Goal: Communication & Community: Answer question/provide support

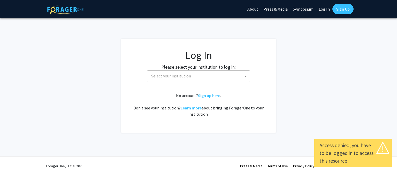
click at [322, 6] on link "Log In" at bounding box center [324, 9] width 16 height 18
select select "34"
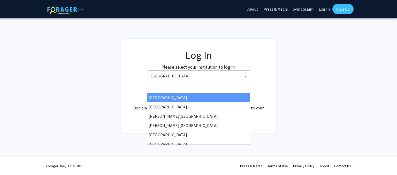
click at [152, 73] on span "[GEOGRAPHIC_DATA]" at bounding box center [199, 76] width 101 height 11
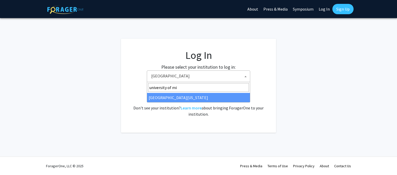
type input "university of mi"
select select "33"
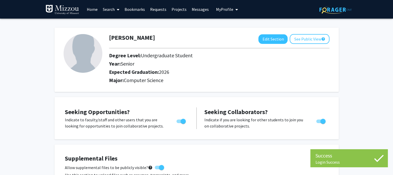
click at [196, 10] on link "Messages" at bounding box center [200, 9] width 22 height 18
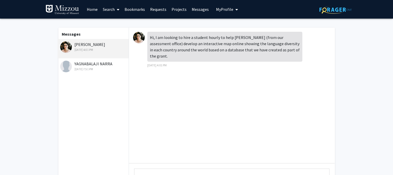
click at [90, 67] on div "[DATE] 7:51 PM" at bounding box center [93, 69] width 67 height 5
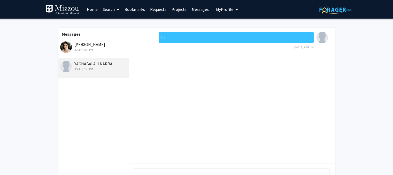
click at [87, 44] on div "Pilar Mendoza Sep 24, 2025 4:01 PM" at bounding box center [93, 46] width 67 height 11
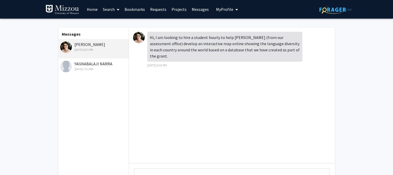
click at [137, 39] on img at bounding box center [139, 38] width 12 height 12
click at [97, 44] on div "Pilar Mendoza Sep 24, 2025 4:01 PM" at bounding box center [93, 46] width 67 height 11
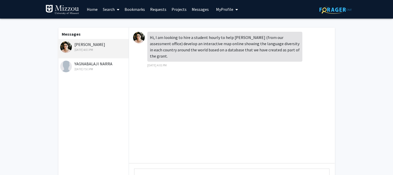
click at [72, 45] on div "Pilar Mendoza Sep 24, 2025 4:01 PM" at bounding box center [93, 46] width 67 height 11
click at [66, 45] on img at bounding box center [66, 47] width 12 height 12
click at [94, 43] on div "Pilar Mendoza Sep 24, 2025 4:01 PM" at bounding box center [93, 46] width 67 height 11
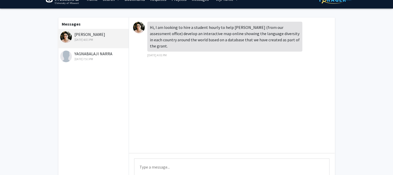
scroll to position [10, 0]
click at [93, 29] on div "Pilar Mendoza Sep 24, 2025 4:01 PM" at bounding box center [93, 38] width 71 height 19
click at [90, 33] on div "Pilar Mendoza Sep 24, 2025 4:01 PM" at bounding box center [93, 36] width 67 height 11
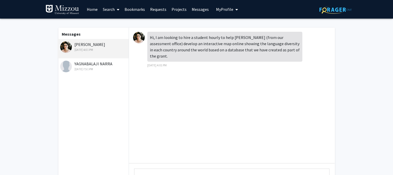
click at [217, 5] on button "My Profile" at bounding box center [226, 9] width 25 height 19
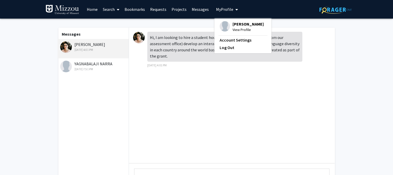
click at [217, 5] on button "My Profile" at bounding box center [226, 9] width 25 height 19
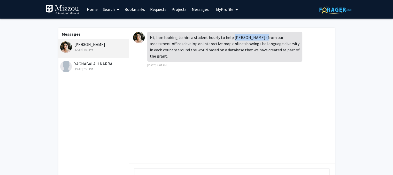
drag, startPoint x: 232, startPoint y: 37, endPoint x: 260, endPoint y: 37, distance: 27.6
click at [260, 37] on div "Hi, I am looking to hire a student hourly to help Dr. Shivaprakash (from our as…" at bounding box center [224, 47] width 155 height 30
copy div "Dr. Shivaprakash"
click at [180, 82] on div "Hi, I am looking to hire a student hourly to help Dr. Shivaprakash (from our as…" at bounding box center [232, 96] width 206 height 136
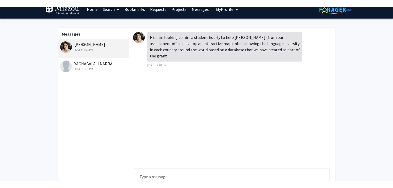
scroll to position [7, 0]
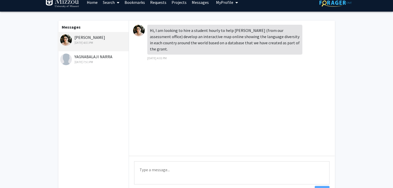
click at [163, 169] on textarea "Type a message" at bounding box center [231, 173] width 195 height 23
drag, startPoint x: 74, startPoint y: 36, endPoint x: 99, endPoint y: 37, distance: 24.6
click at [99, 37] on div "Pilar Mendoza Sep 24, 2025 4:01 PM" at bounding box center [93, 39] width 67 height 11
copy div "Pilar Mendoza"
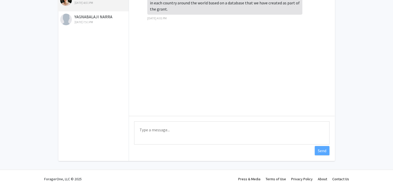
scroll to position [0, 0]
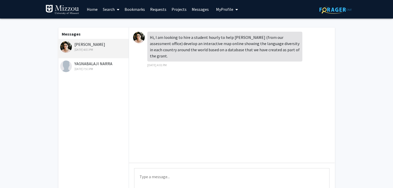
click at [194, 90] on div "Hi, I am looking to hire a student hourly to help Dr. Shivaprakash (from our as…" at bounding box center [232, 96] width 206 height 136
drag, startPoint x: 160, startPoint y: 57, endPoint x: 149, endPoint y: 36, distance: 23.2
click at [149, 36] on div "Hi, I am looking to hire a student hourly to help Dr. Shivaprakash (from our as…" at bounding box center [224, 47] width 155 height 30
copy div "Hi, I am looking to hire a student hourly to help Dr. Shivaprakash (from our as…"
click at [194, 65] on div "Hi, I am looking to hire a student hourly to help Dr. Shivaprakash (from our as…" at bounding box center [224, 50] width 155 height 36
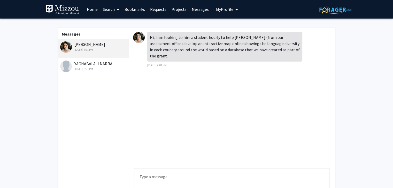
click at [154, 173] on textarea "Type a message" at bounding box center [231, 180] width 195 height 23
paste textarea "Thank you for reaching out regarding this opportunity. At present, I am fully e…"
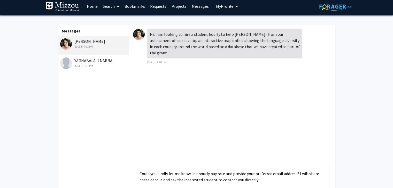
scroll to position [47, 0]
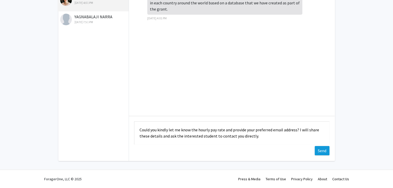
type textarea "Thank you for reaching out regarding this opportunity. At present, I am fully e…"
click at [321, 150] on button "Send" at bounding box center [322, 150] width 15 height 9
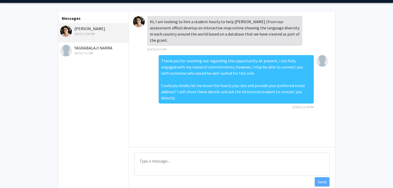
scroll to position [0, 0]
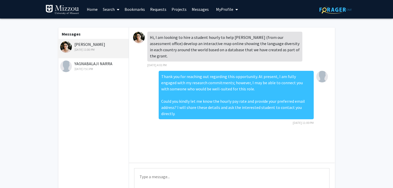
click at [95, 12] on link "Home" at bounding box center [92, 9] width 16 height 18
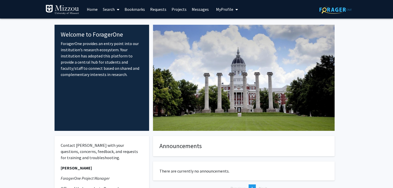
click at [221, 7] on span "My Profile" at bounding box center [224, 9] width 17 height 5
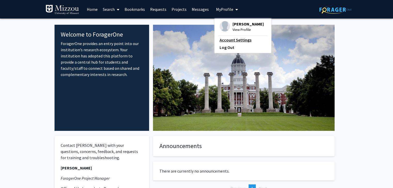
click at [234, 40] on link "Account Settings" at bounding box center [242, 40] width 46 height 6
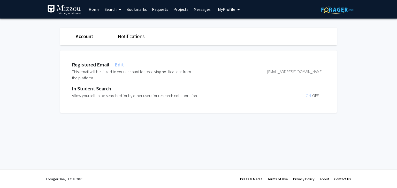
click at [87, 38] on link "Account" at bounding box center [85, 36] width 18 height 6
click at [308, 96] on span "ON" at bounding box center [308, 95] width 6 height 5
click at [315, 95] on span "OFF" at bounding box center [315, 95] width 6 height 5
click at [308, 96] on span "ON" at bounding box center [308, 95] width 6 height 5
click at [198, 1] on link "Messages" at bounding box center [202, 9] width 22 height 18
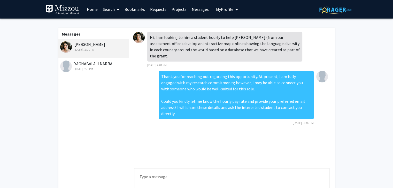
click at [182, 6] on link "Projects" at bounding box center [179, 9] width 20 height 18
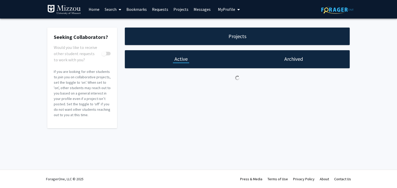
checkbox input "true"
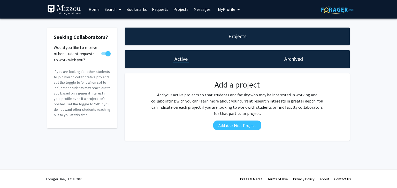
click at [158, 9] on link "Requests" at bounding box center [159, 9] width 21 height 18
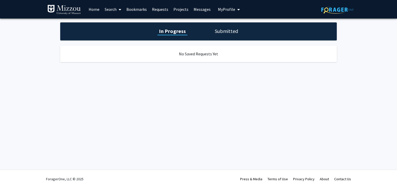
click at [143, 8] on link "Bookmarks" at bounding box center [137, 9] width 26 height 18
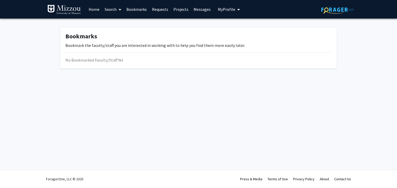
click at [120, 6] on span at bounding box center [118, 10] width 5 height 18
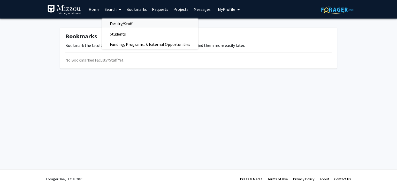
click at [116, 24] on span "Faculty/Staff" at bounding box center [121, 24] width 38 height 10
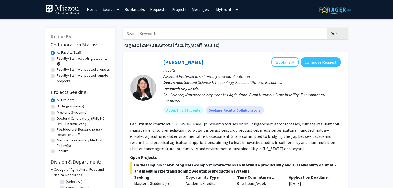
click at [106, 10] on link "Search" at bounding box center [111, 9] width 22 height 18
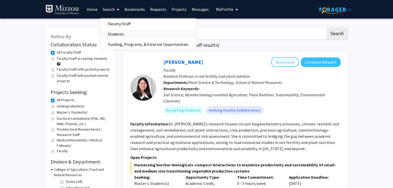
click at [114, 34] on span "Students" at bounding box center [116, 34] width 32 height 10
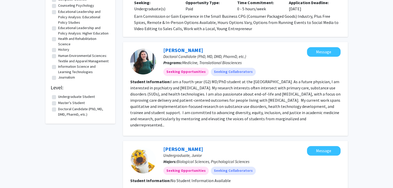
scroll to position [480, 0]
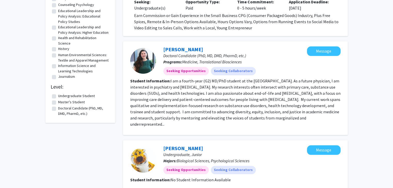
click at [70, 99] on label "Undergraduate Student" at bounding box center [76, 95] width 37 height 5
click at [61, 97] on input "Undergraduate Student" at bounding box center [59, 94] width 3 height 3
checkbox input "true"
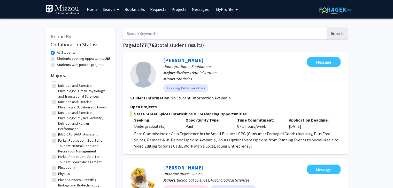
click at [84, 66] on label "Students with posted projects" at bounding box center [81, 64] width 48 height 5
click at [60, 66] on input "Students with posted projects" at bounding box center [58, 63] width 3 height 3
radio input "true"
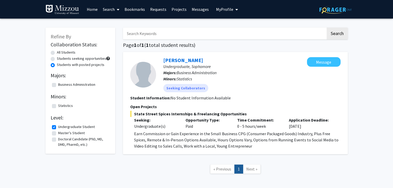
click at [85, 58] on label "Students seeking opportunities" at bounding box center [81, 58] width 49 height 5
click at [60, 58] on input "Students seeking opportunities" at bounding box center [58, 57] width 3 height 3
radio input "true"
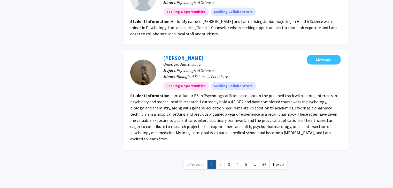
scroll to position [764, 0]
click at [222, 161] on link "2" at bounding box center [220, 165] width 9 height 9
